Goal: Task Accomplishment & Management: Manage account settings

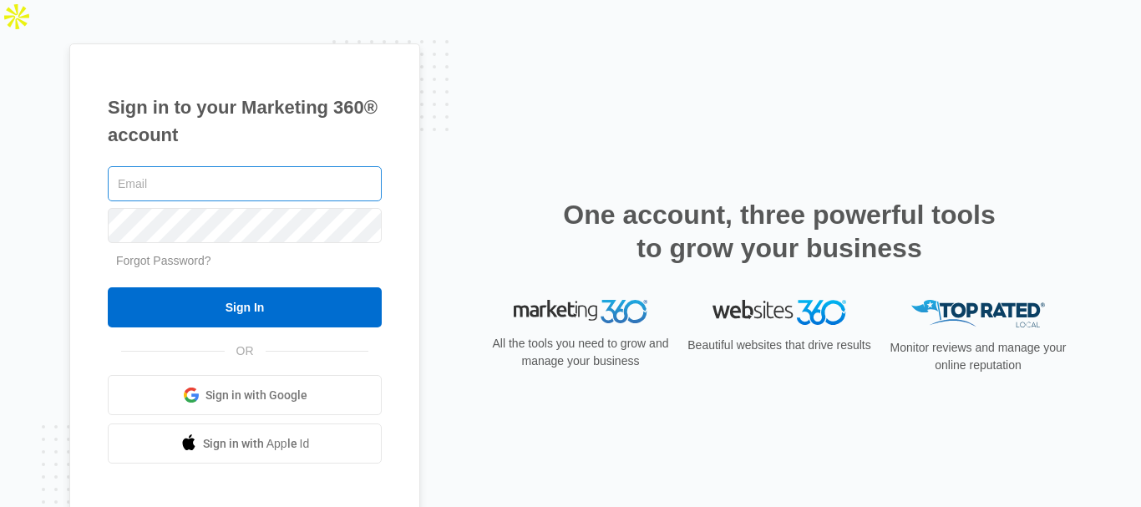
click at [183, 166] on input "text" at bounding box center [245, 183] width 274 height 35
type input "[EMAIL_ADDRESS][DOMAIN_NAME]"
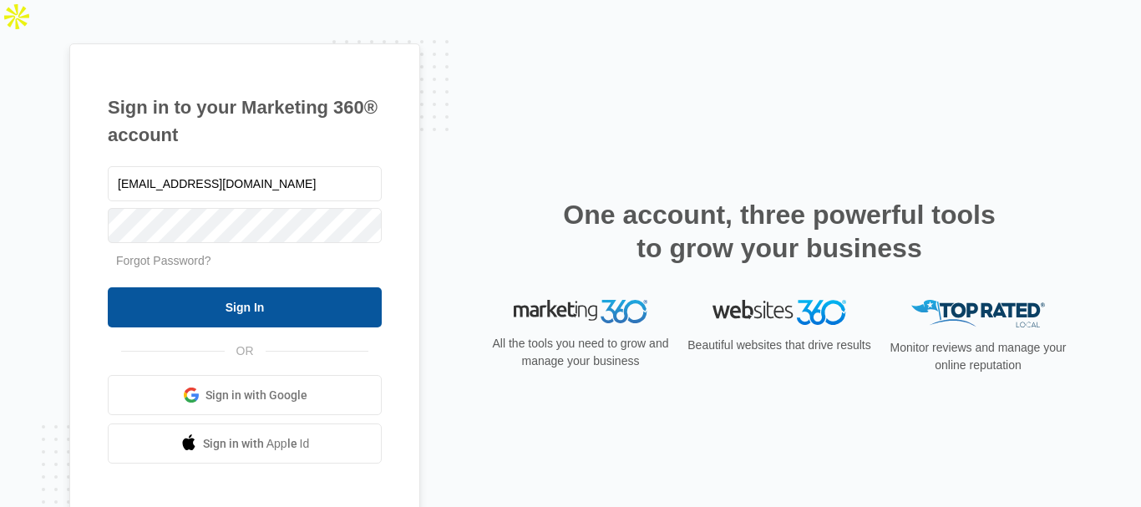
click at [338, 287] on input "Sign In" at bounding box center [245, 307] width 274 height 40
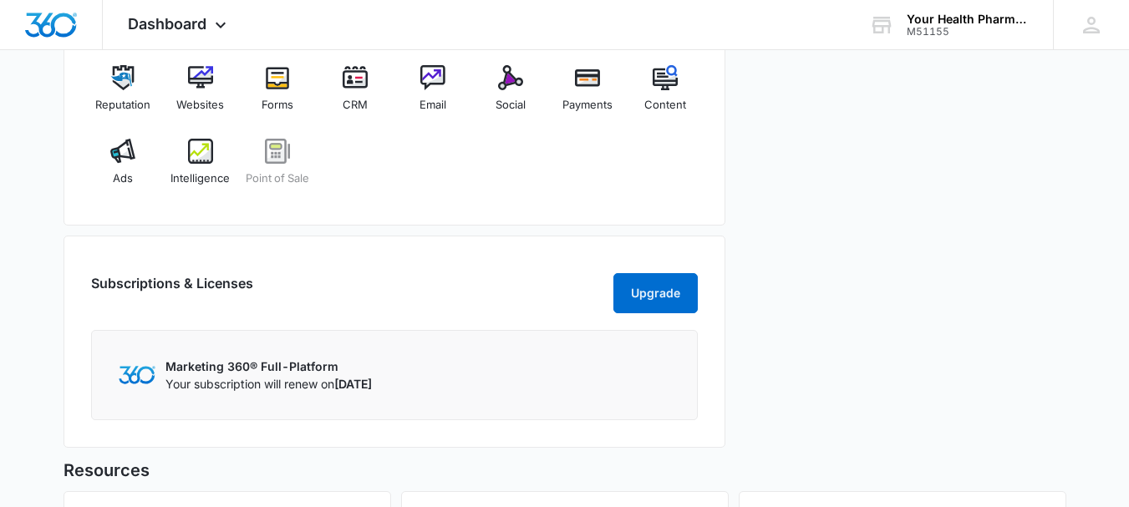
scroll to position [585, 0]
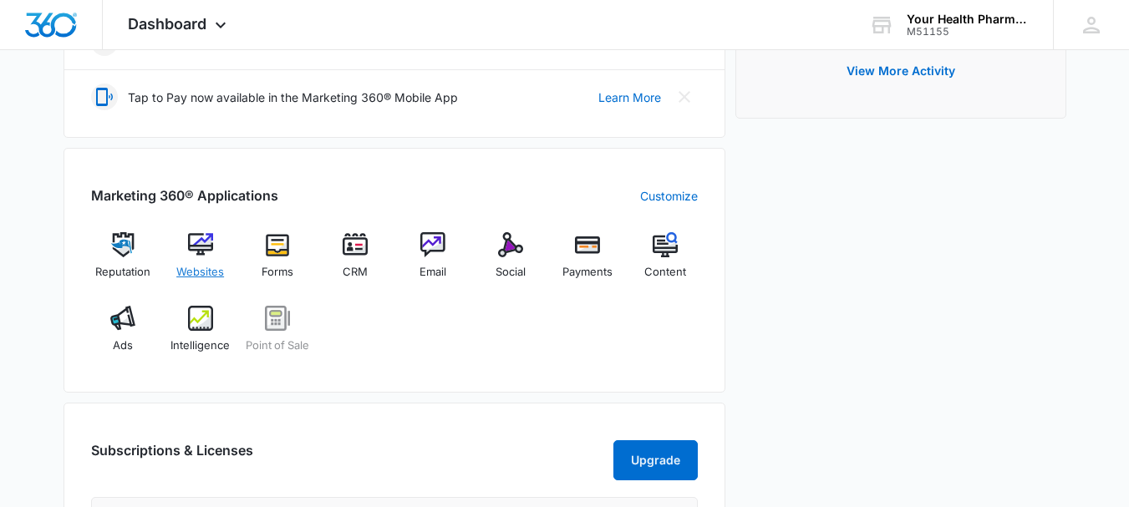
click at [206, 232] on img at bounding box center [200, 244] width 25 height 25
